Goal: Information Seeking & Learning: Learn about a topic

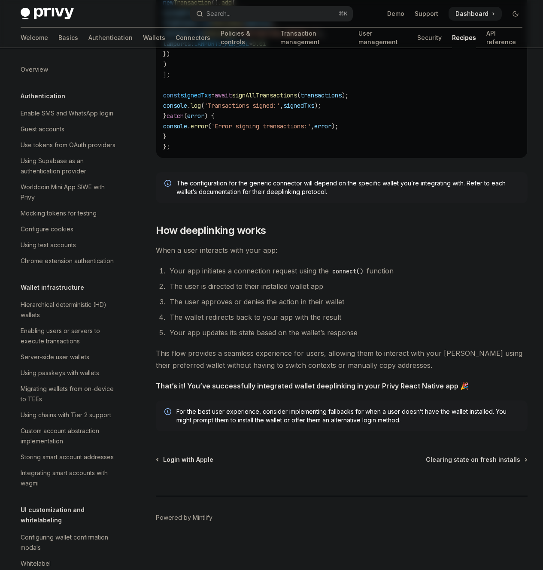
scroll to position [984, 0]
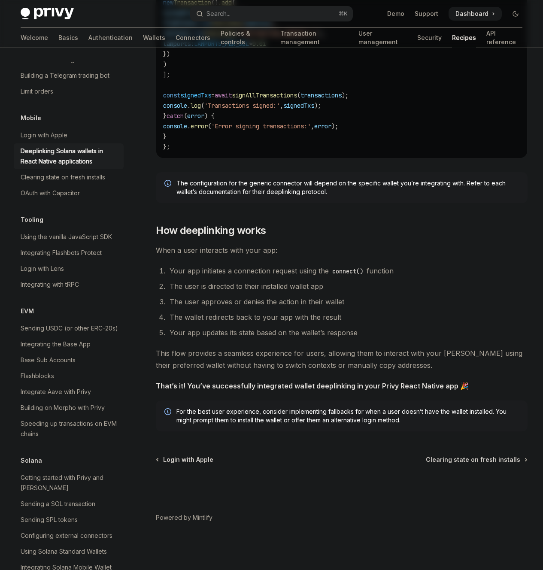
click at [467, 5] on div "Privy Docs home page Search... ⌘ K Demo Support Dashboard Dashboard Search..." at bounding box center [272, 13] width 502 height 27
click at [467, 7] on span at bounding box center [474, 14] width 53 height 14
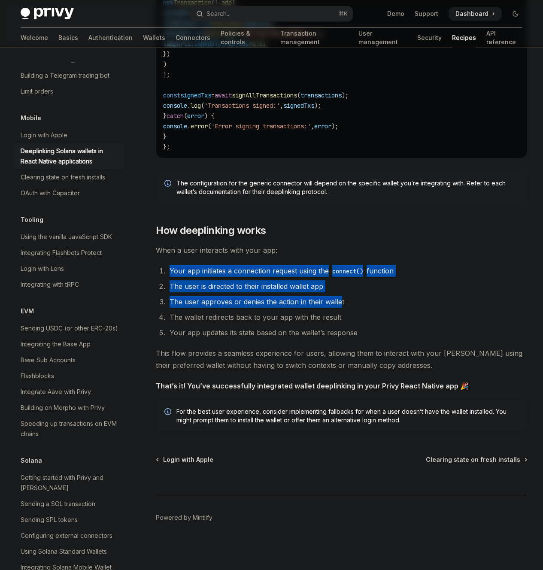
drag, startPoint x: 334, startPoint y: 219, endPoint x: 339, endPoint y: 265, distance: 46.2
click at [339, 296] on li "The user approves or denies the action in their wallet" at bounding box center [347, 302] width 360 height 12
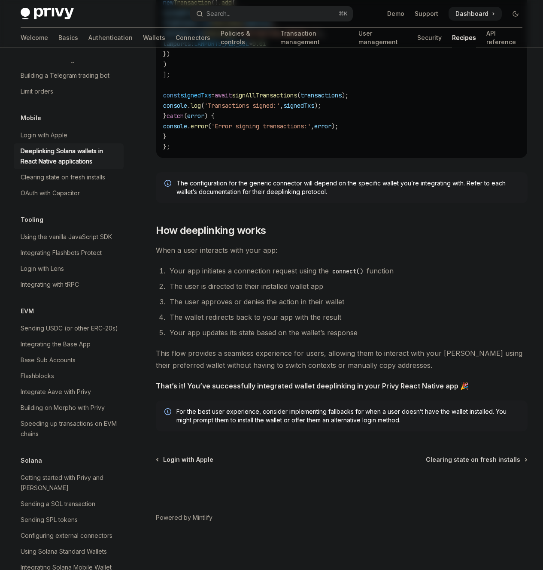
scroll to position [2061, 0]
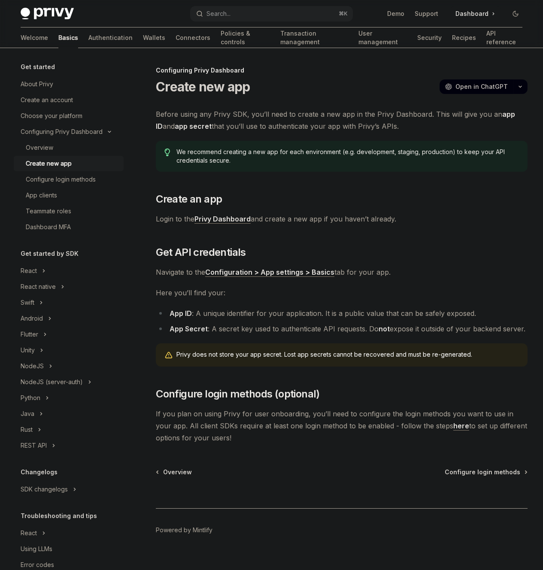
scroll to position [32, 0]
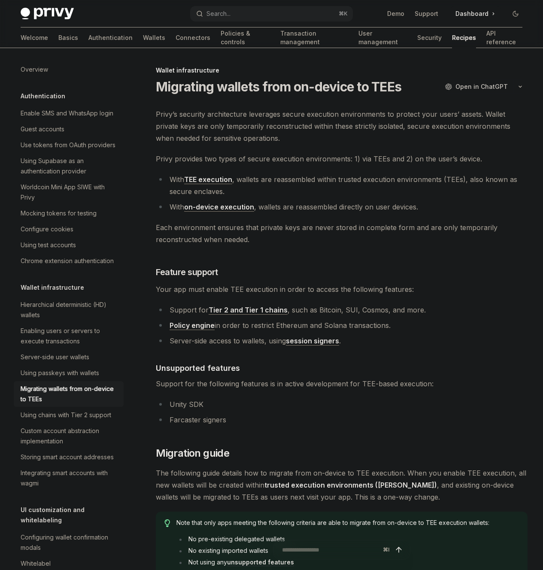
type textarea "*"
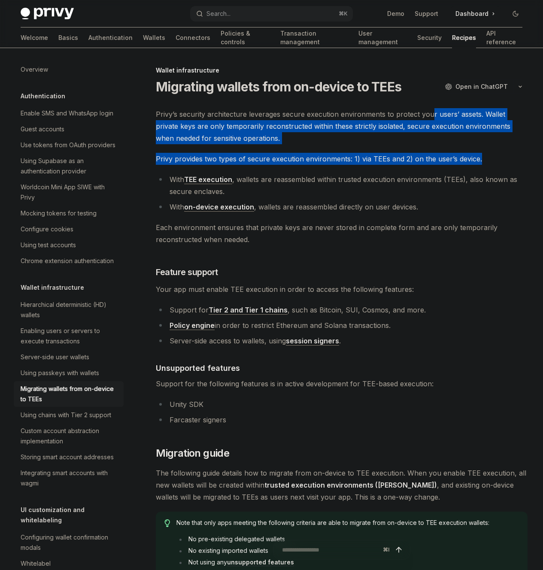
drag, startPoint x: 257, startPoint y: 178, endPoint x: 275, endPoint y: 211, distance: 37.3
click at [284, 165] on span "Privy provides two types of secure execution environments: 1) via TEEs and 2) o…" at bounding box center [342, 159] width 372 height 12
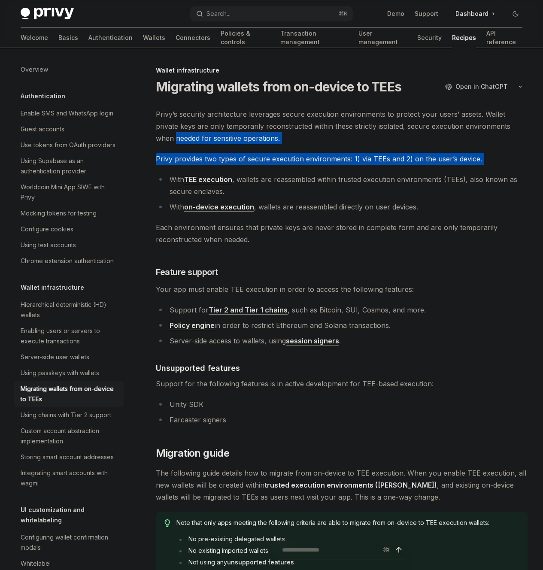
drag, startPoint x: 284, startPoint y: 215, endPoint x: 271, endPoint y: 175, distance: 41.7
click at [271, 144] on span "Privy’s security architecture leverages secure execution environments to protec…" at bounding box center [342, 126] width 372 height 36
drag, startPoint x: 271, startPoint y: 175, endPoint x: 283, endPoint y: 215, distance: 41.6
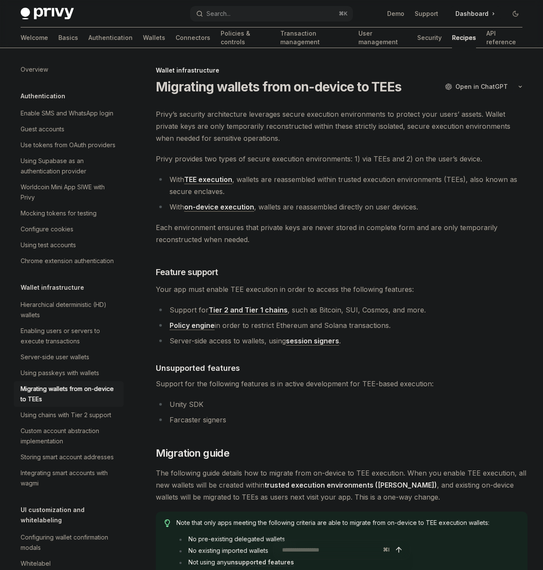
click at [283, 165] on span "Privy provides two types of secure execution environments: 1) via TEEs and 2) o…" at bounding box center [342, 159] width 372 height 12
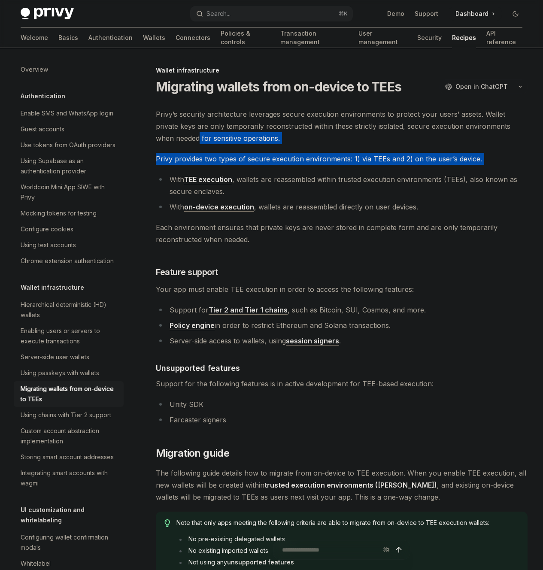
drag, startPoint x: 283, startPoint y: 215, endPoint x: 278, endPoint y: 185, distance: 30.1
click at [278, 144] on span "Privy’s security architecture leverages secure execution environments to protec…" at bounding box center [342, 126] width 372 height 36
drag, startPoint x: 278, startPoint y: 185, endPoint x: 290, endPoint y: 227, distance: 44.3
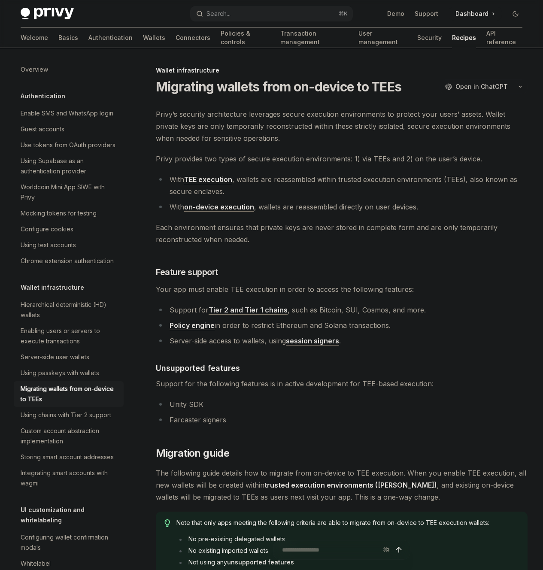
click at [289, 197] on li "With TEE execution , wallets are reassembled within trusted execution environme…" at bounding box center [342, 185] width 372 height 24
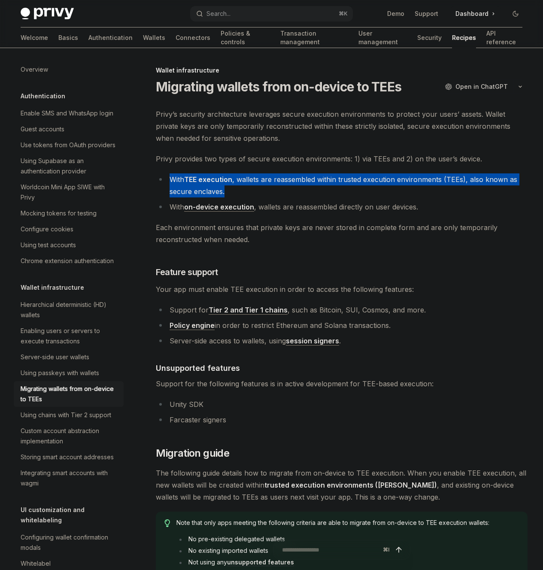
drag, startPoint x: 292, startPoint y: 254, endPoint x: 288, endPoint y: 213, distance: 40.6
click at [288, 165] on span "Privy provides two types of secure execution environments: 1) via TEEs and 2) o…" at bounding box center [342, 159] width 372 height 12
drag, startPoint x: 288, startPoint y: 212, endPoint x: 319, endPoint y: 268, distance: 64.5
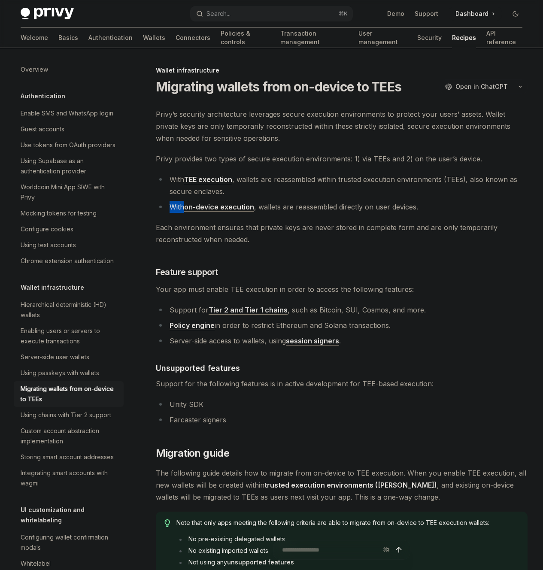
click at [321, 213] on ul "With TEE execution , wallets are reassembled within trusted execution environme…" at bounding box center [342, 192] width 372 height 39
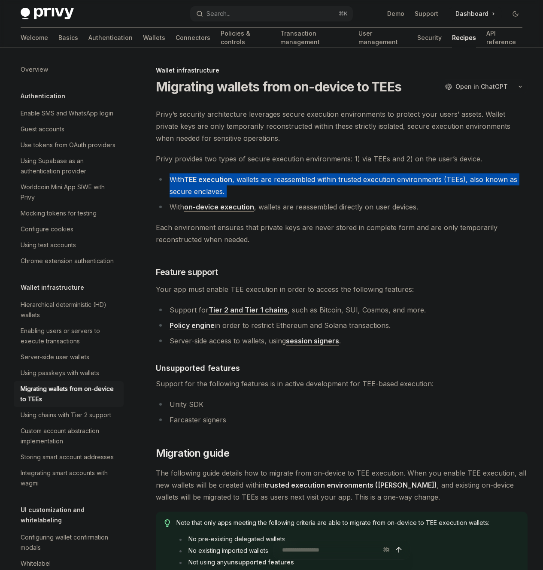
drag, startPoint x: 321, startPoint y: 261, endPoint x: 308, endPoint y: 209, distance: 53.6
click at [308, 165] on span "Privy provides two types of secure execution environments: 1) via TEEs and 2) o…" at bounding box center [342, 159] width 372 height 12
drag, startPoint x: 321, startPoint y: 265, endPoint x: 322, endPoint y: 272, distance: 7.3
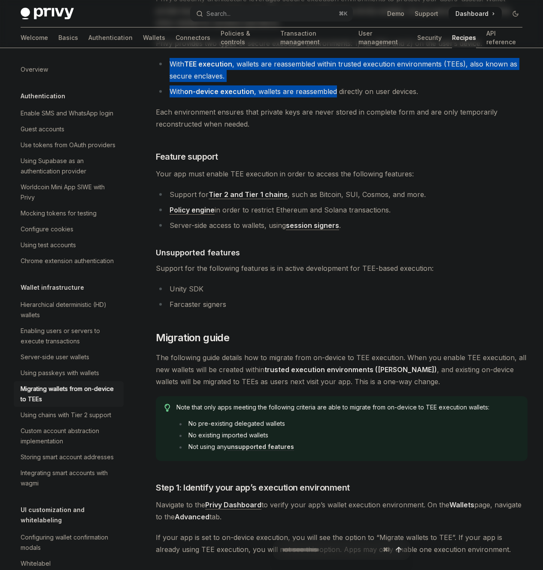
scroll to position [113, 0]
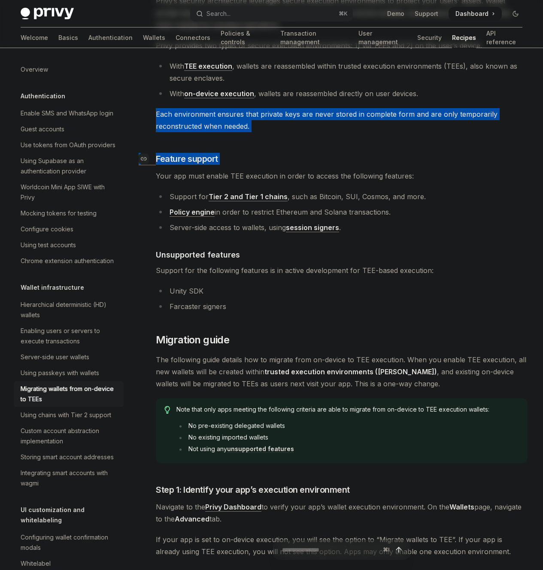
drag, startPoint x: 292, startPoint y: 179, endPoint x: 305, endPoint y: 247, distance: 69.0
click at [305, 165] on h3 "​ Feature support" at bounding box center [342, 159] width 372 height 12
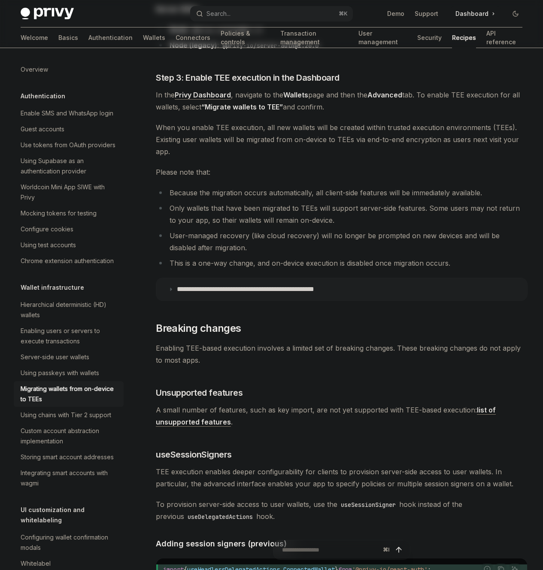
scroll to position [857, 0]
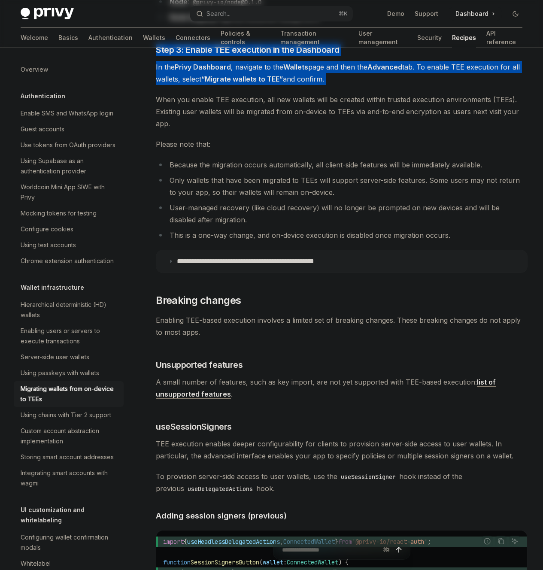
drag, startPoint x: 334, startPoint y: 233, endPoint x: 354, endPoint y: 310, distance: 79.3
